Goal: Transaction & Acquisition: Purchase product/service

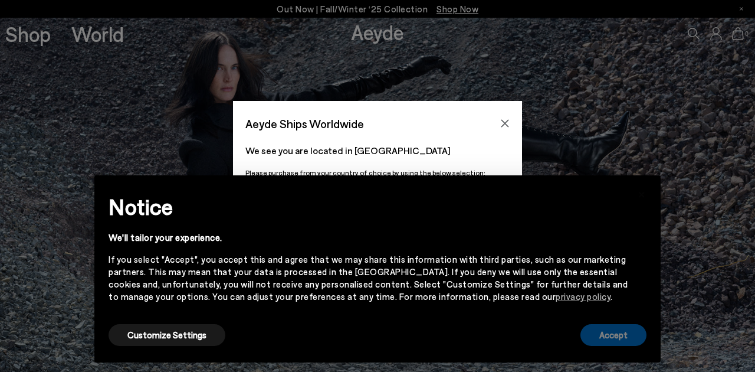
click at [619, 338] on button "Accept" at bounding box center [614, 335] width 66 height 22
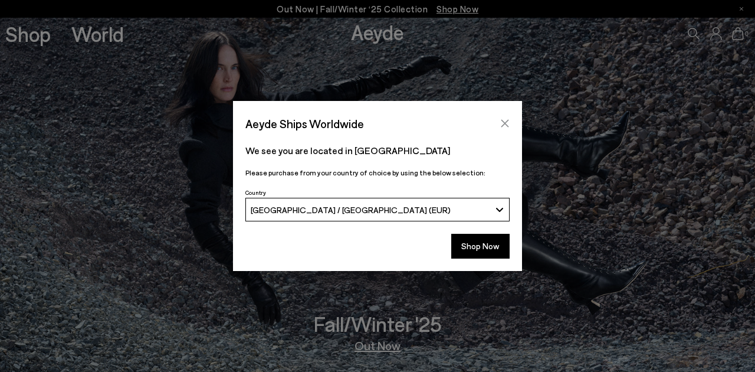
click at [504, 121] on icon "Close" at bounding box center [504, 123] width 9 height 9
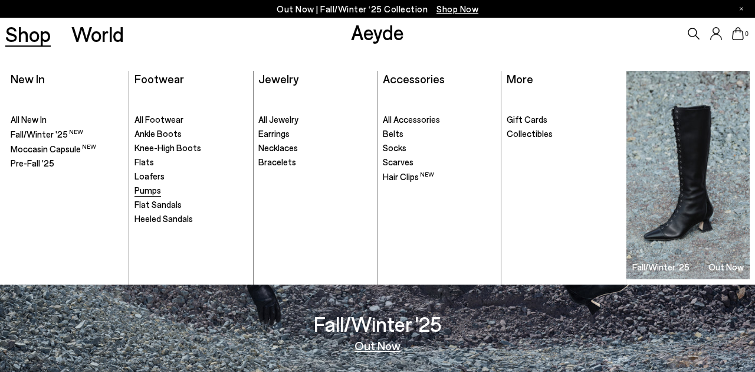
click at [153, 189] on span "Pumps" at bounding box center [148, 190] width 27 height 11
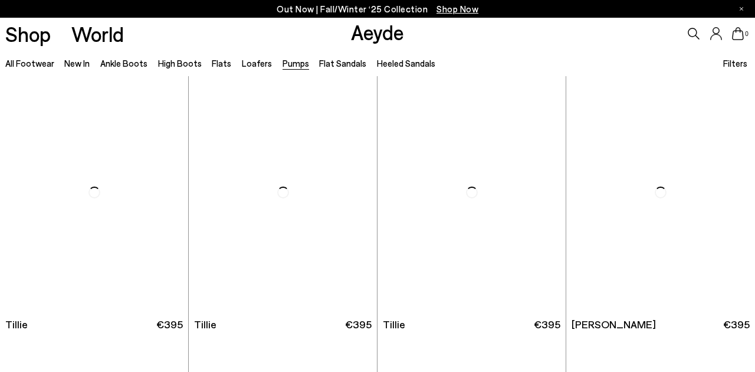
scroll to position [346, 0]
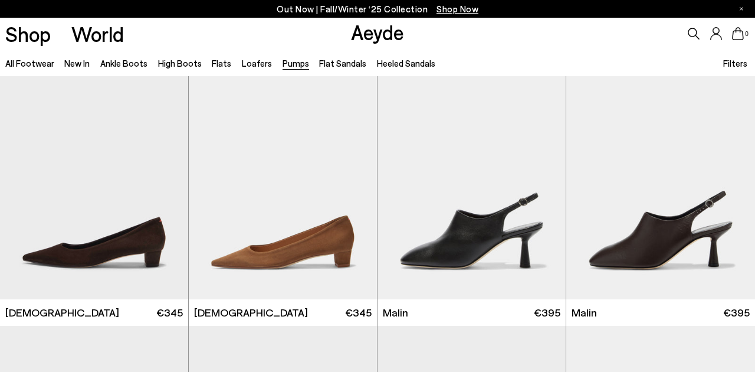
scroll to position [1593, 1]
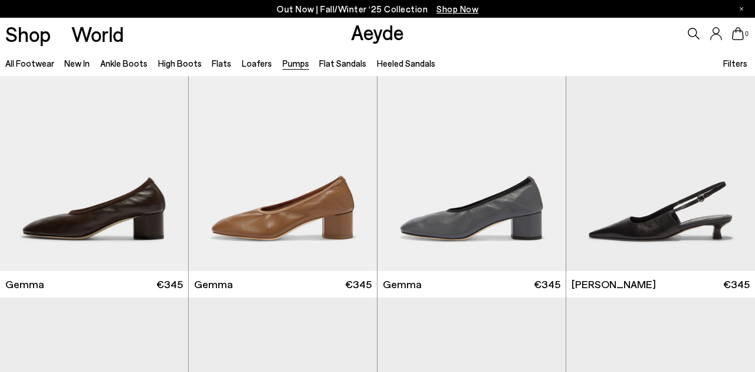
scroll to position [2858, 0]
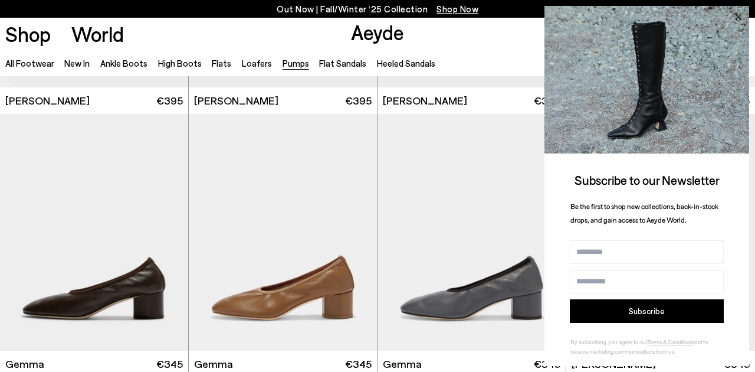
click at [739, 13] on icon at bounding box center [737, 16] width 15 height 15
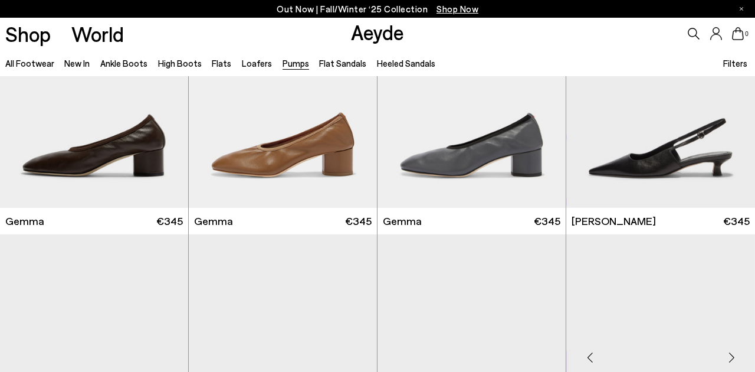
scroll to position [2950, 0]
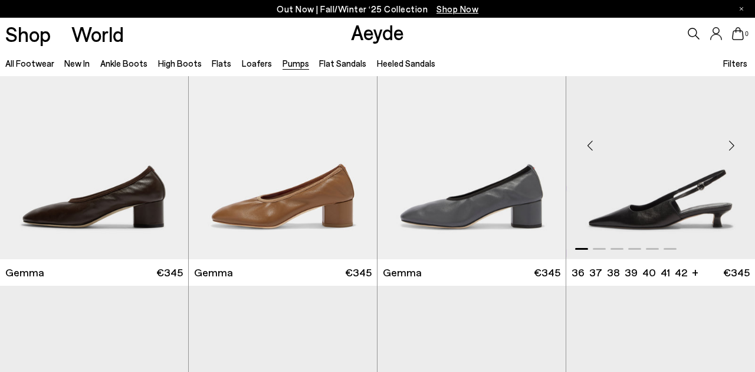
click at [669, 176] on img "1 / 6" at bounding box center [660, 140] width 189 height 237
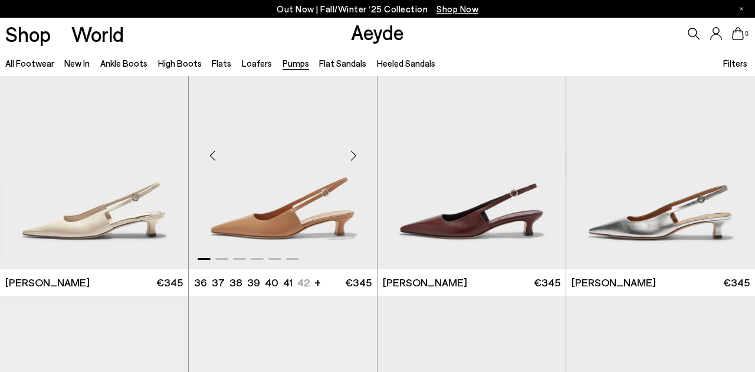
scroll to position [3203, 0]
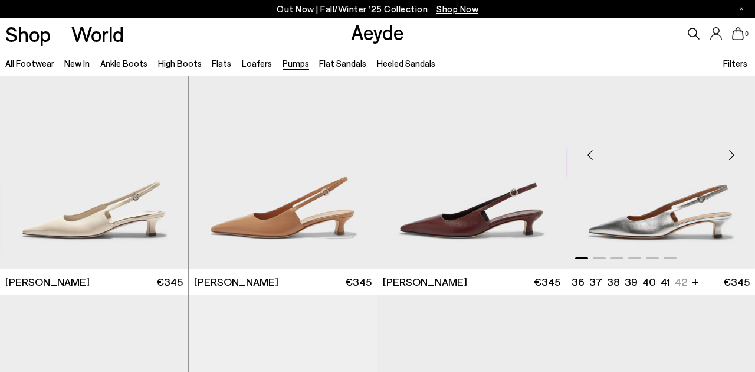
click at [650, 208] on img "1 / 6" at bounding box center [660, 150] width 189 height 237
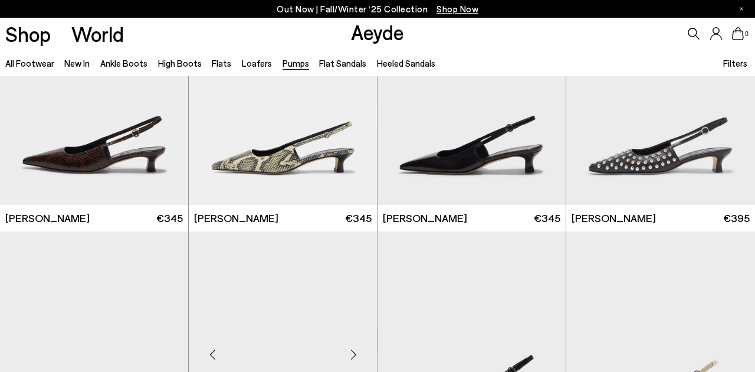
scroll to position [3529, 0]
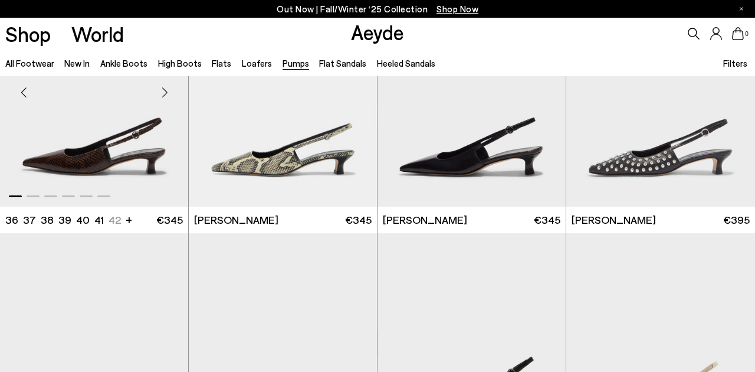
click at [119, 143] on img "1 / 6" at bounding box center [94, 87] width 188 height 237
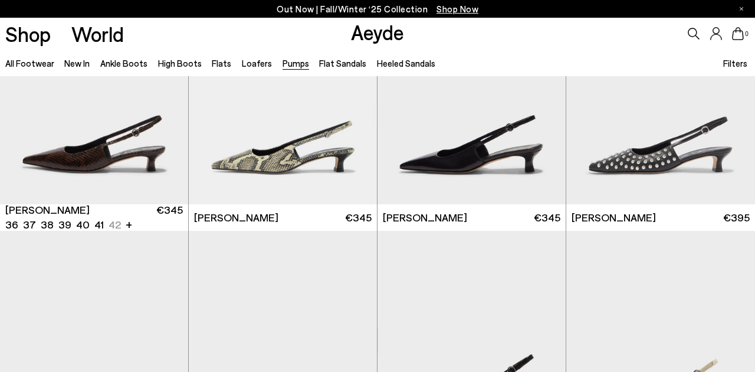
scroll to position [3531, 0]
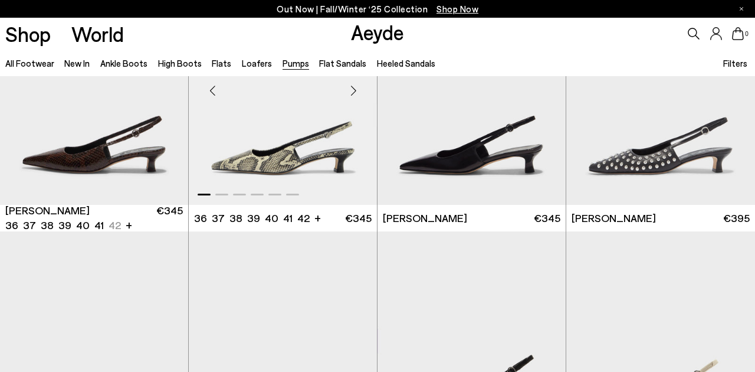
click at [277, 170] on img "1 / 6" at bounding box center [283, 86] width 188 height 237
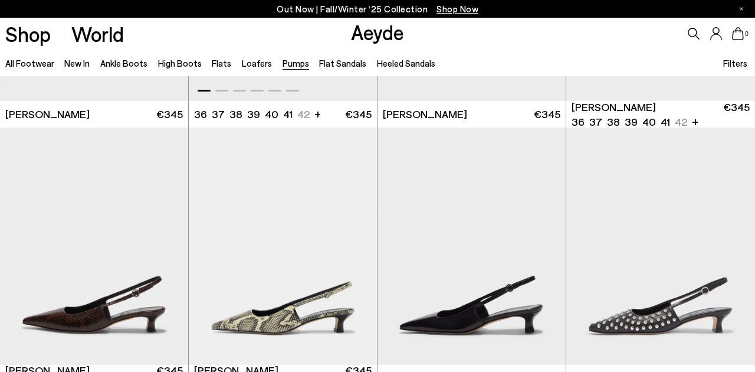
scroll to position [3461, 0]
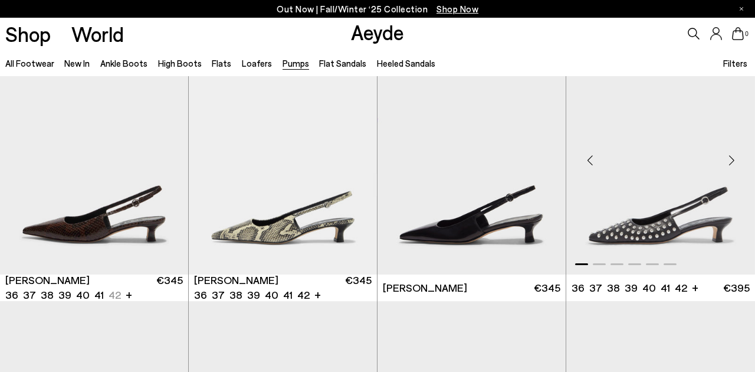
click at [652, 215] on img "1 / 6" at bounding box center [660, 155] width 189 height 237
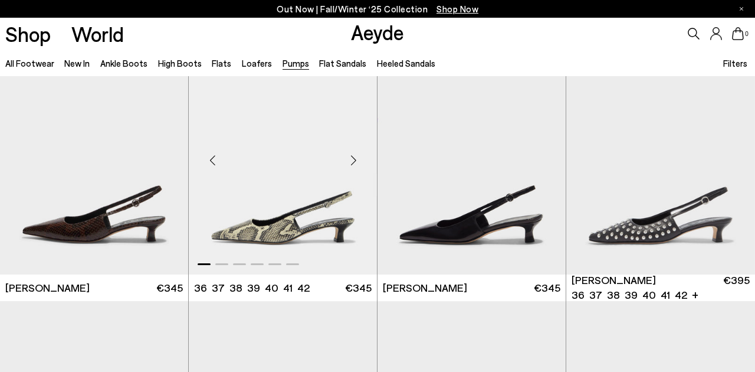
click at [269, 185] on img "1 / 6" at bounding box center [283, 155] width 188 height 237
click at [107, 199] on img "1 / 6" at bounding box center [94, 155] width 188 height 237
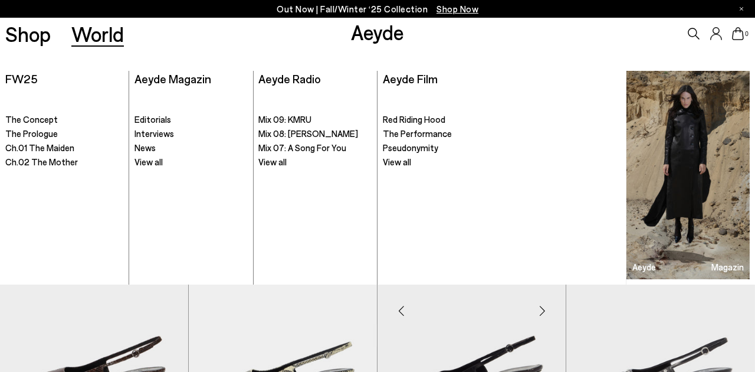
scroll to position [3313, 0]
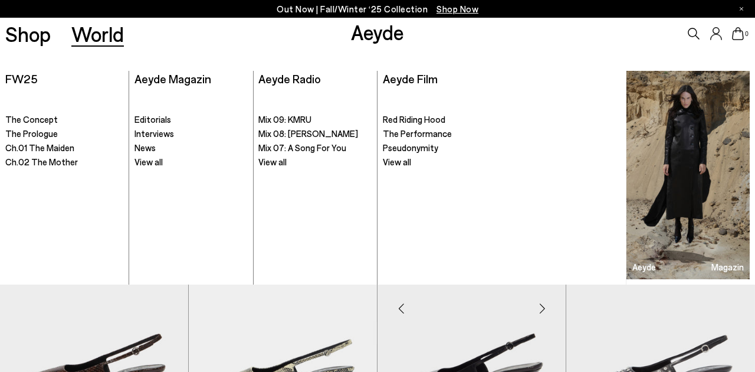
click at [491, 331] on img "1 / 6" at bounding box center [472, 303] width 188 height 237
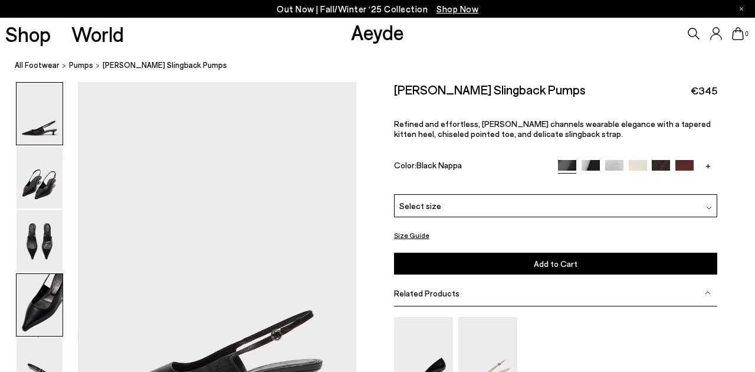
click at [47, 301] on img at bounding box center [40, 305] width 46 height 62
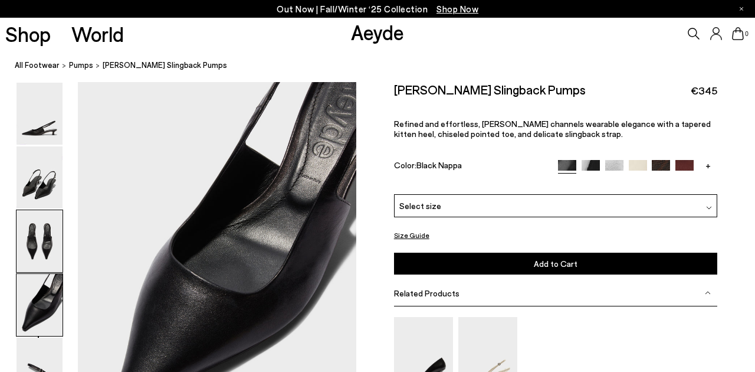
click at [51, 255] on img at bounding box center [40, 241] width 46 height 62
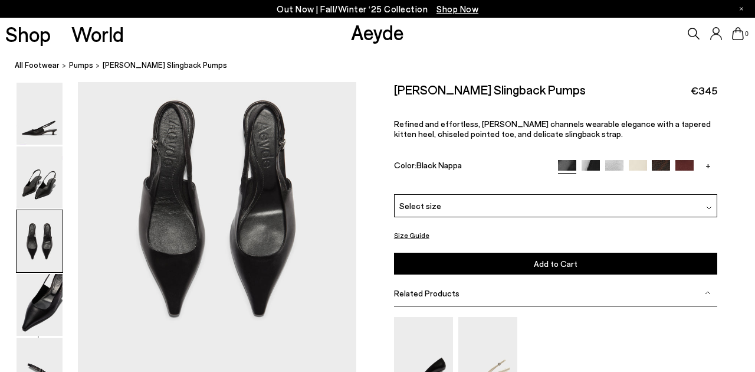
scroll to position [837, 0]
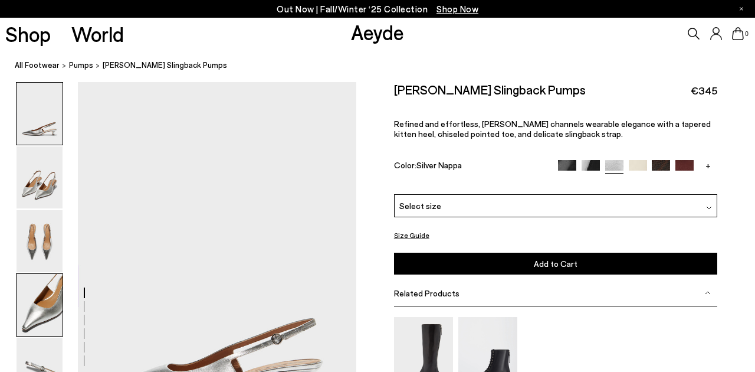
click at [48, 313] on img at bounding box center [40, 305] width 46 height 62
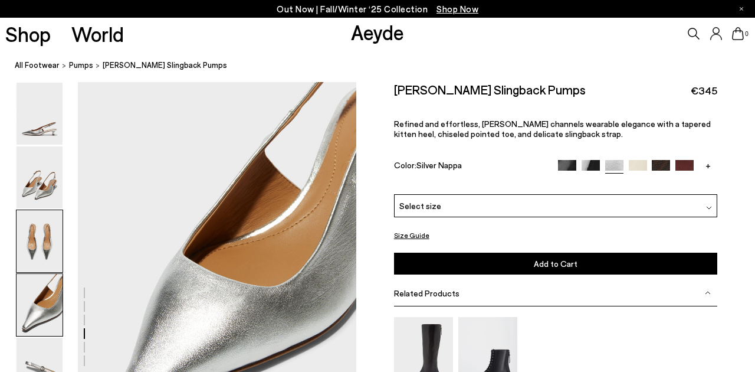
click at [52, 260] on img at bounding box center [40, 241] width 46 height 62
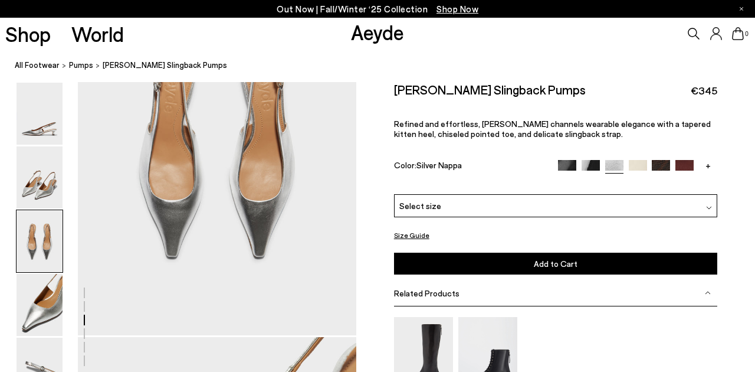
scroll to position [864, 0]
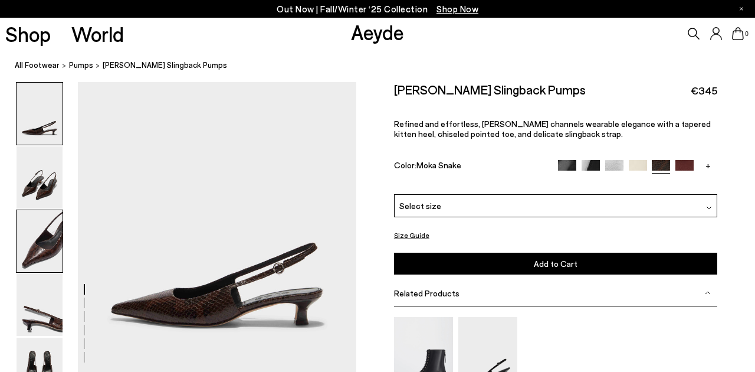
click at [39, 254] on img at bounding box center [40, 241] width 46 height 62
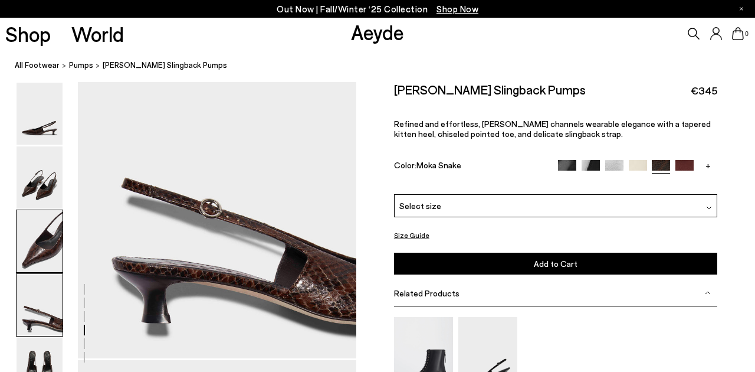
scroll to position [1143, 0]
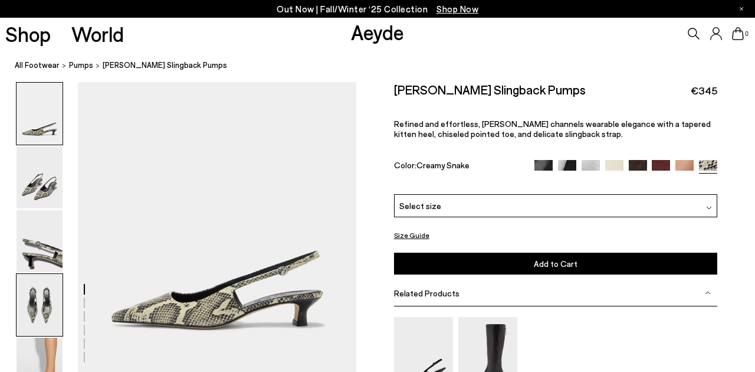
click at [53, 314] on img at bounding box center [40, 305] width 46 height 62
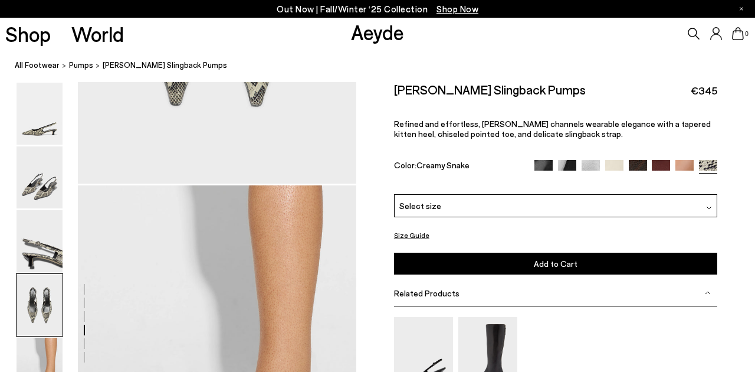
scroll to position [1306, 0]
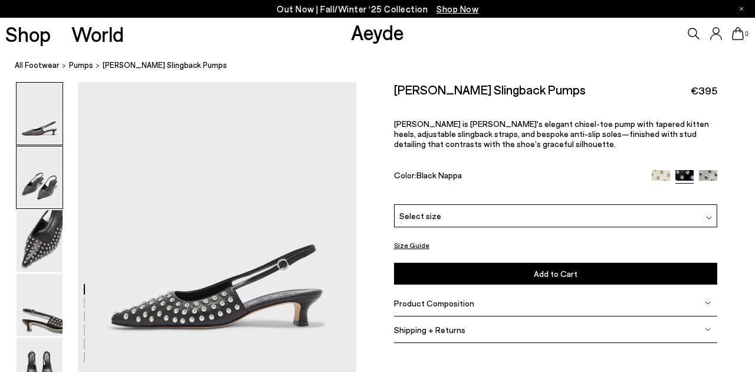
click at [41, 188] on img at bounding box center [40, 177] width 46 height 62
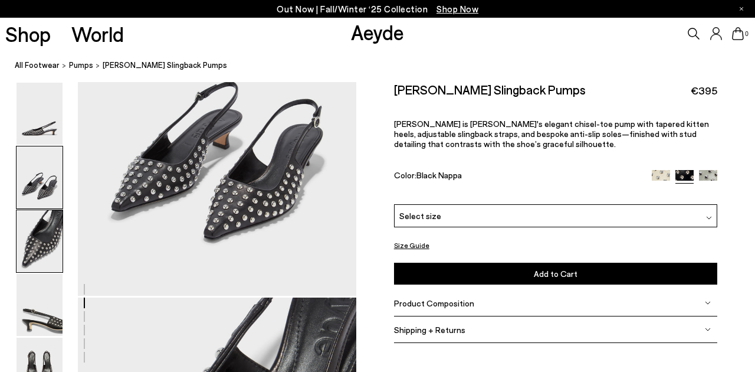
scroll to position [460, 0]
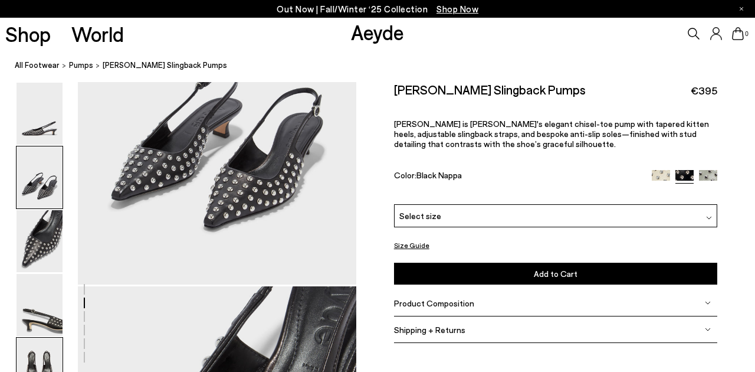
click at [40, 352] on img at bounding box center [40, 368] width 46 height 62
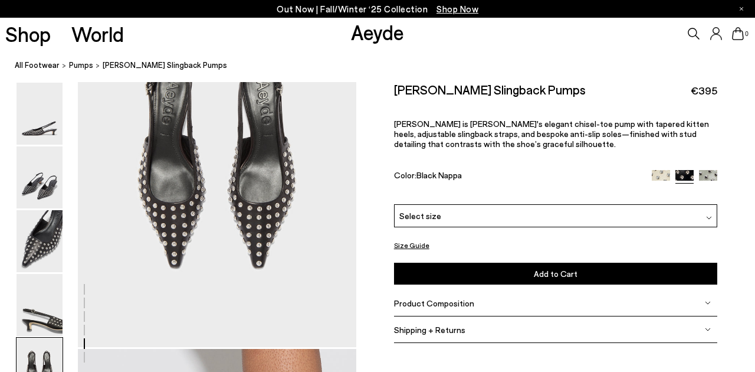
scroll to position [1517, 1]
click at [440, 222] on div "Select size" at bounding box center [555, 215] width 323 height 23
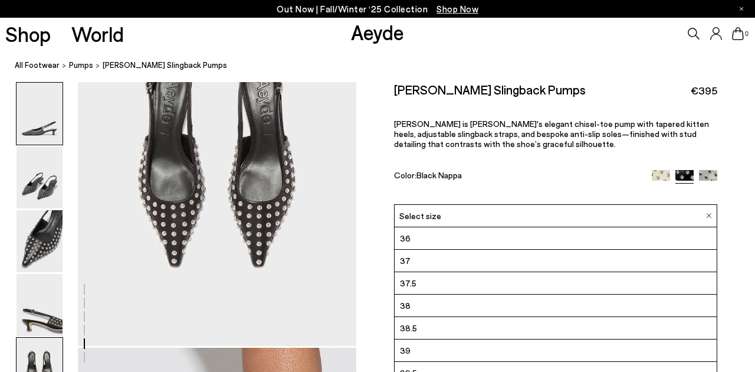
click at [41, 137] on img at bounding box center [40, 114] width 46 height 62
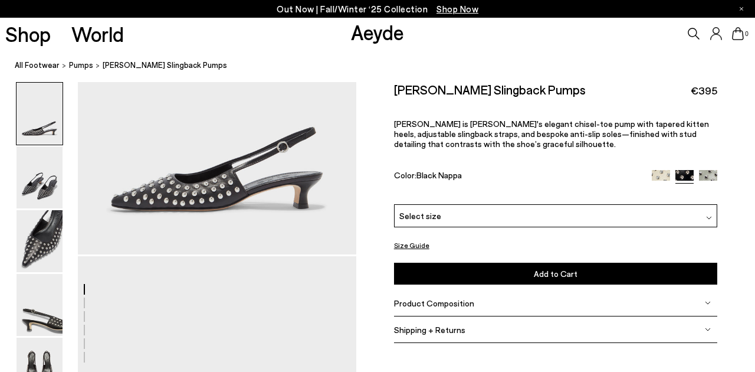
scroll to position [0, 1]
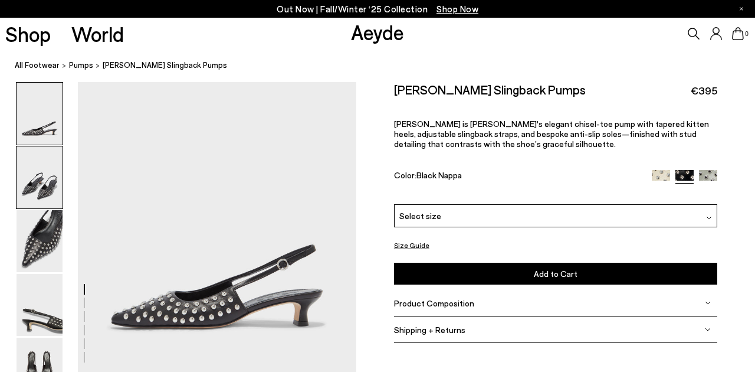
click at [37, 176] on img at bounding box center [40, 177] width 46 height 62
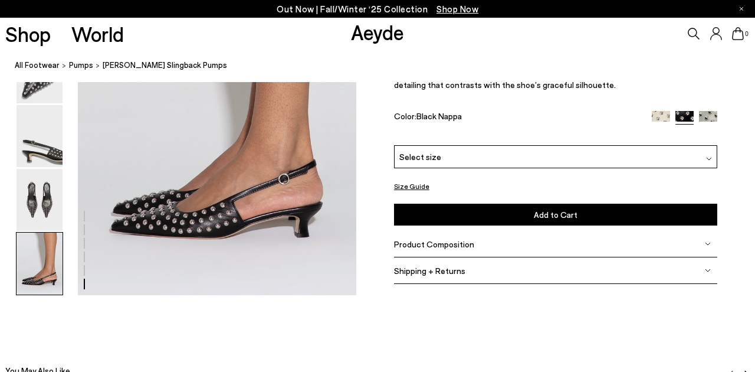
scroll to position [1950, 2]
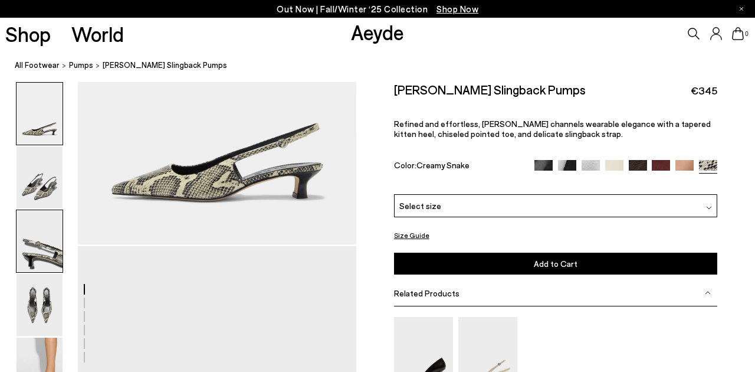
scroll to position [129, 0]
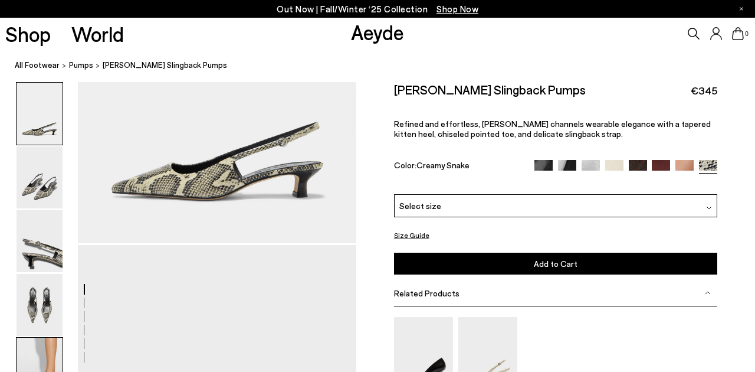
click at [44, 345] on img at bounding box center [40, 368] width 46 height 62
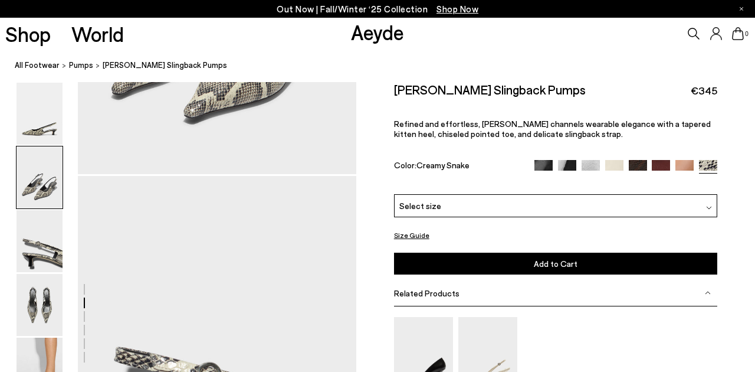
scroll to position [527, 3]
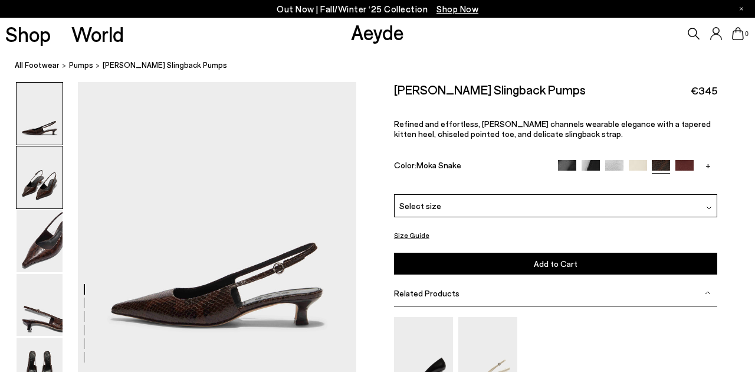
click at [46, 190] on img at bounding box center [40, 177] width 46 height 62
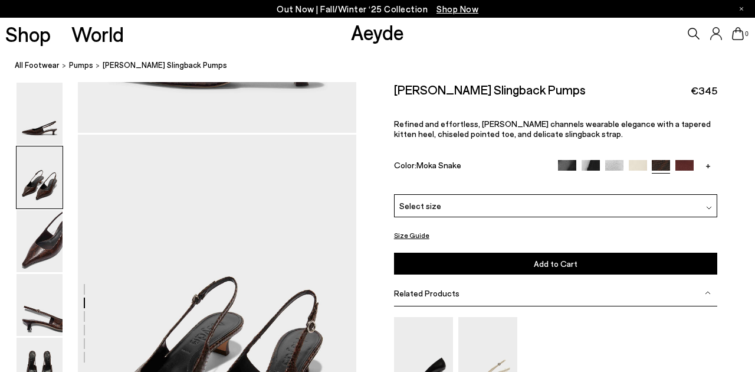
scroll to position [292, 0]
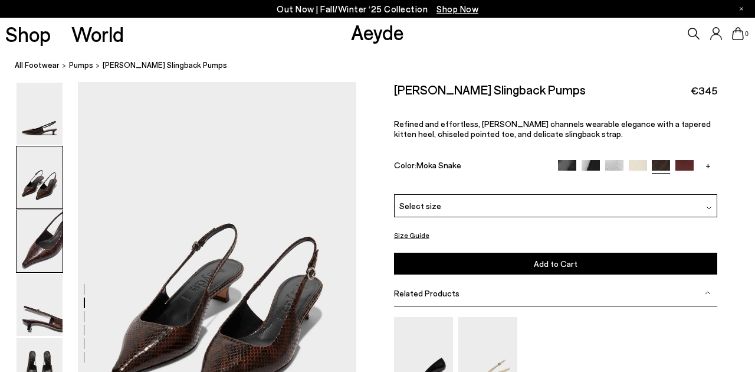
click at [41, 255] on img at bounding box center [40, 241] width 46 height 62
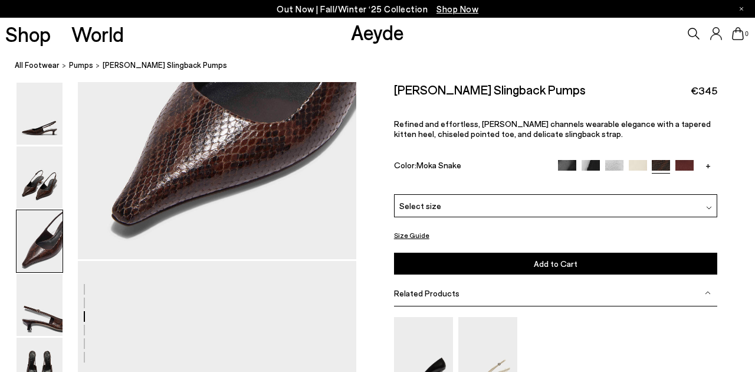
scroll to position [858, 0]
click at [32, 361] on img at bounding box center [40, 368] width 46 height 62
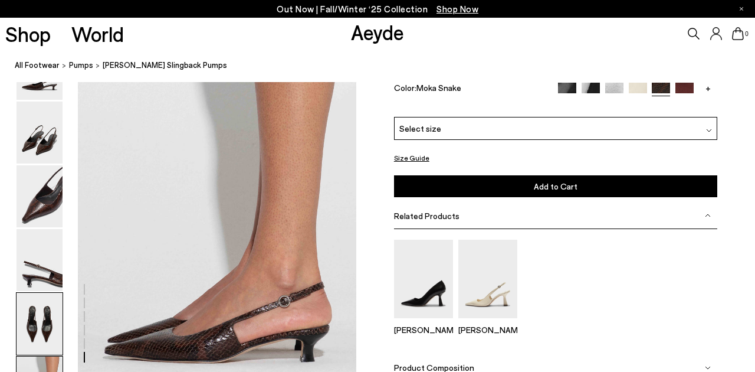
scroll to position [1818, 0]
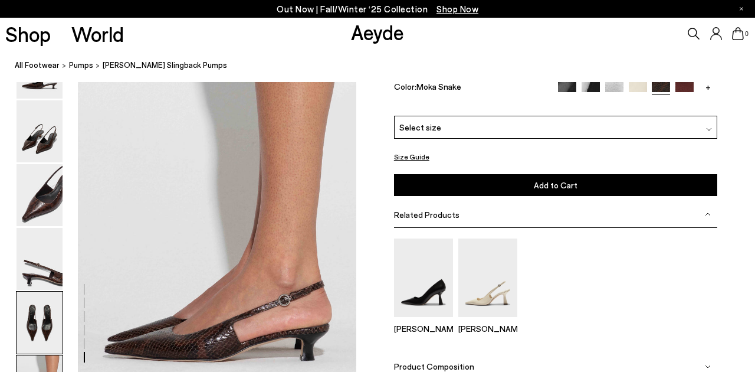
click at [35, 334] on img at bounding box center [40, 322] width 46 height 62
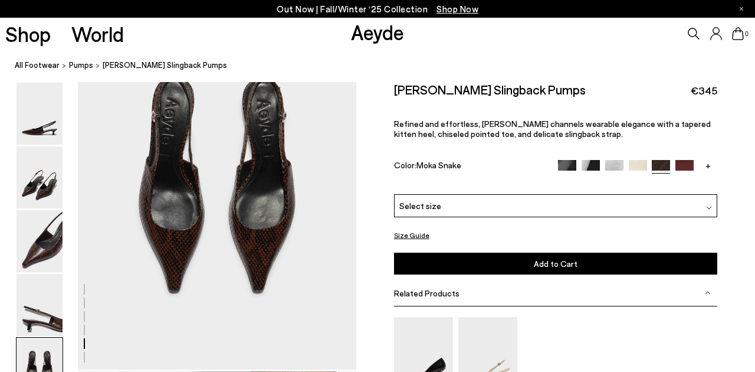
scroll to position [1493, 0]
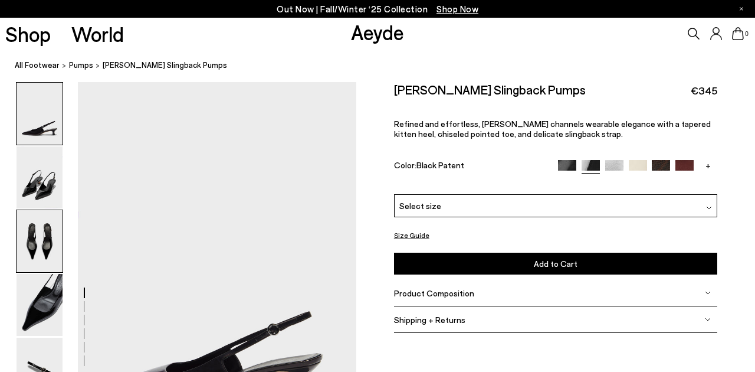
click at [46, 255] on img at bounding box center [40, 241] width 46 height 62
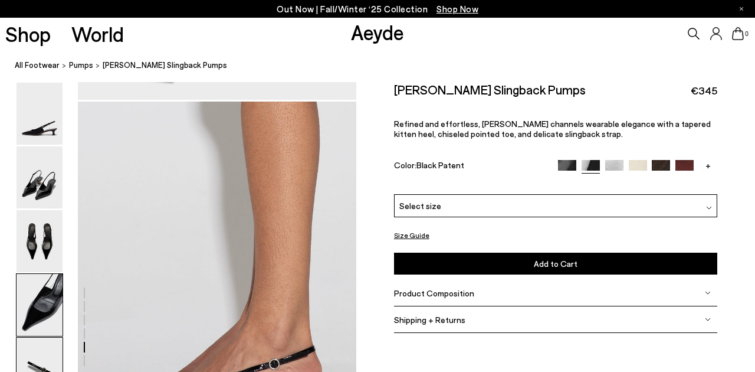
scroll to position [1956, 2]
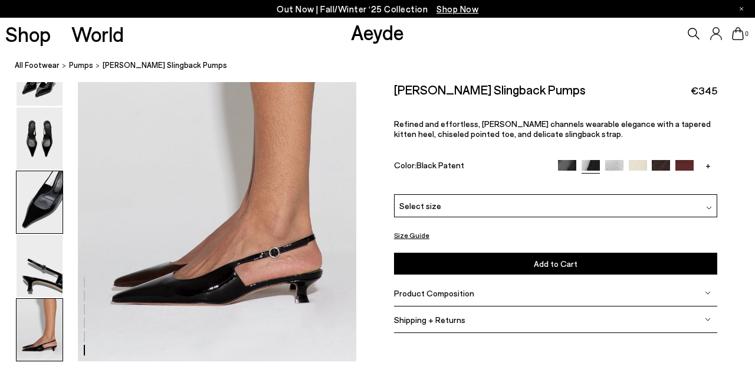
click at [39, 193] on img at bounding box center [40, 202] width 46 height 62
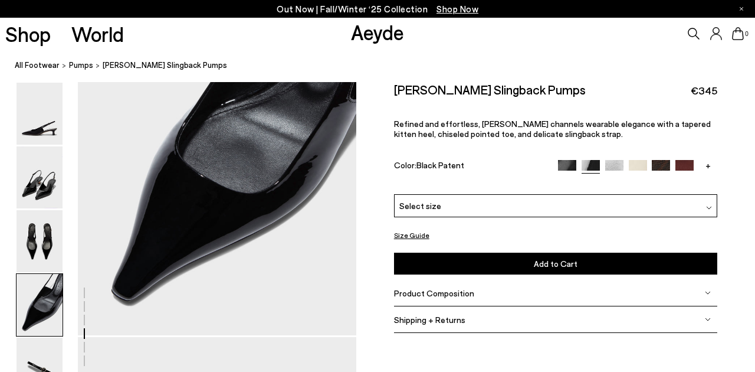
scroll to position [1234, 3]
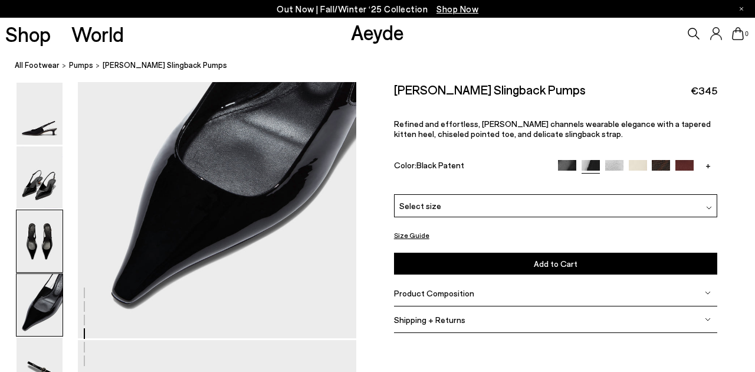
click at [35, 245] on img at bounding box center [40, 241] width 46 height 62
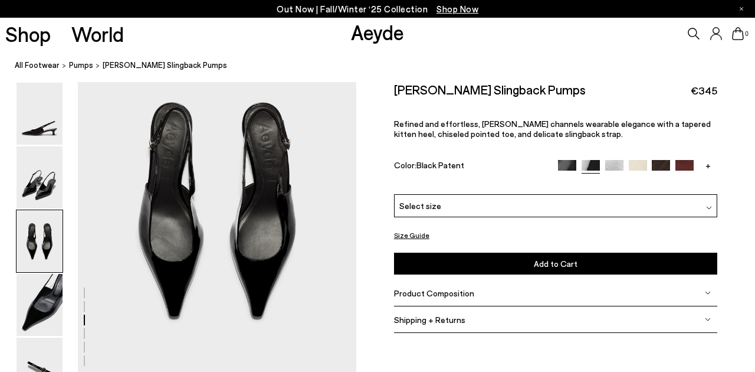
scroll to position [803, 3]
click at [31, 178] on img at bounding box center [40, 177] width 46 height 62
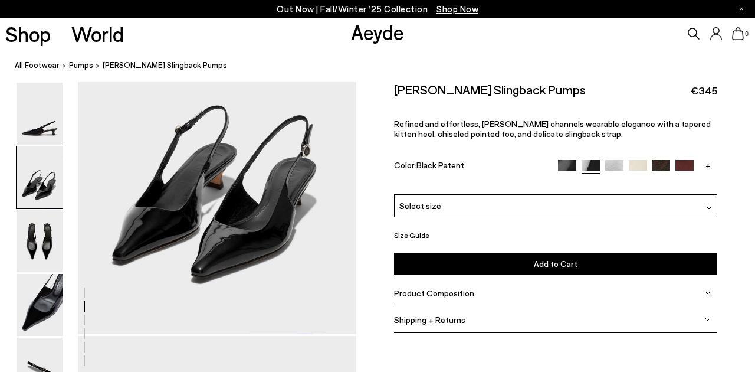
scroll to position [495, 3]
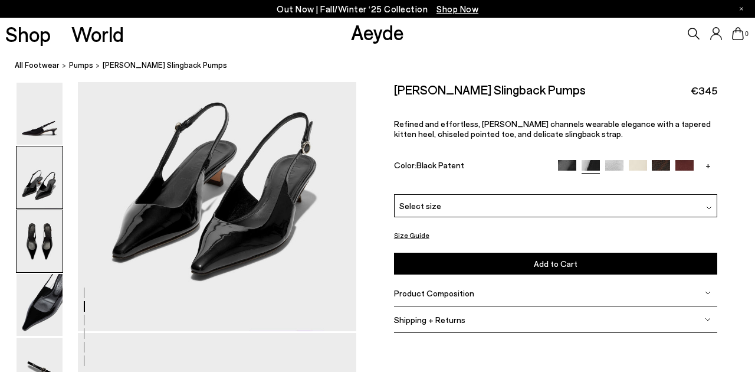
click at [45, 255] on img at bounding box center [40, 241] width 46 height 62
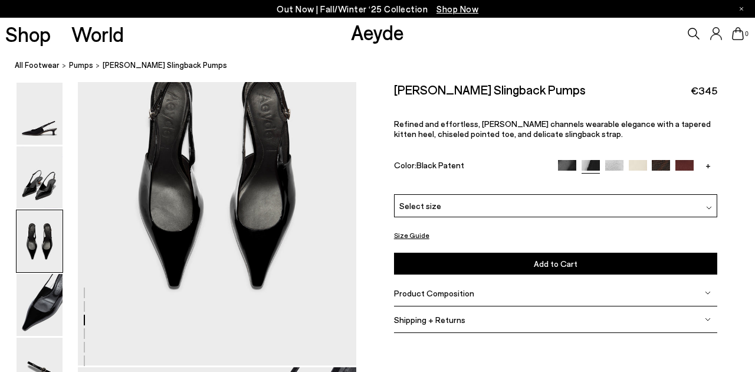
scroll to position [835, 3]
click at [492, 211] on div "Select size" at bounding box center [555, 205] width 323 height 23
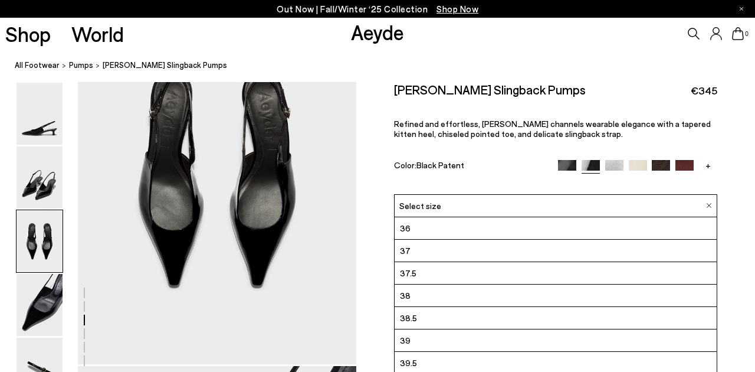
click at [478, 257] on li "37" at bounding box center [556, 251] width 322 height 22
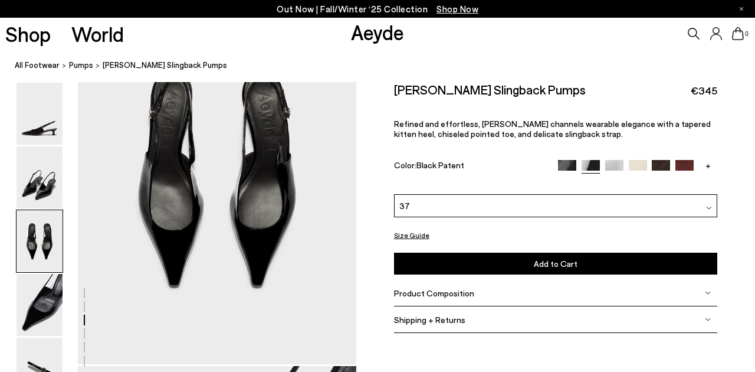
click at [482, 267] on button "Add to Cart Select a Size First" at bounding box center [555, 263] width 323 height 22
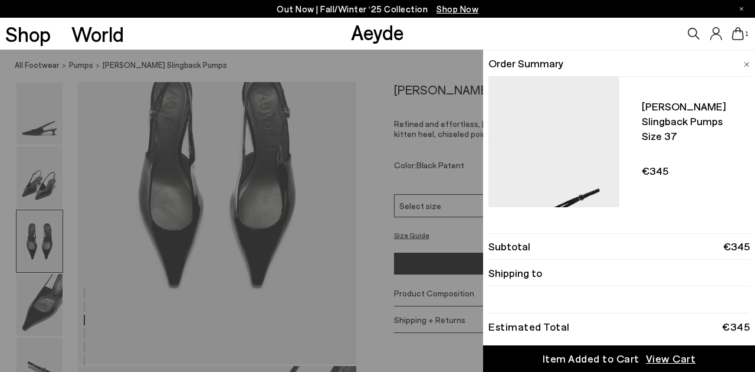
click at [508, 272] on span "Shipping to" at bounding box center [515, 272] width 54 height 15
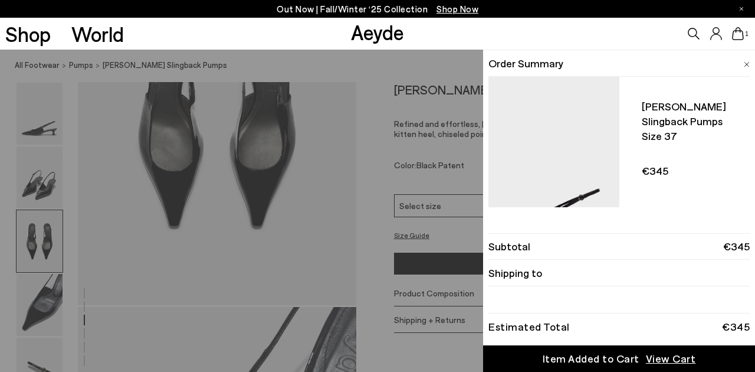
scroll to position [895, 3]
click at [661, 356] on span "View Cart" at bounding box center [671, 358] width 50 height 15
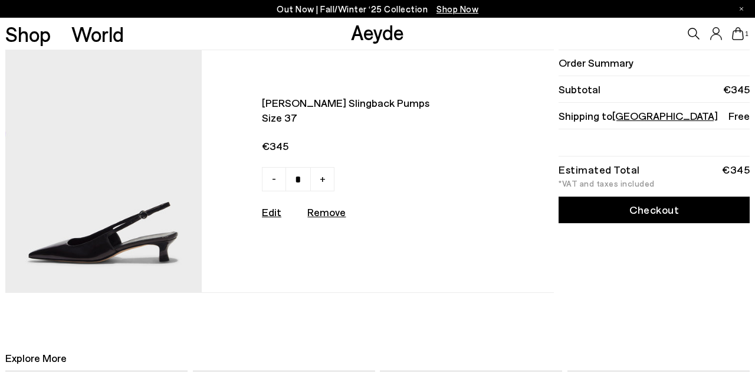
click at [109, 218] on img at bounding box center [103, 171] width 196 height 242
